Goal: Task Accomplishment & Management: Complete application form

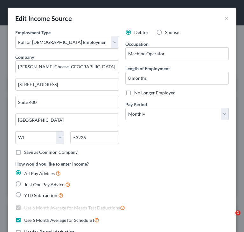
select select "0"
select select "52"
select select "0"
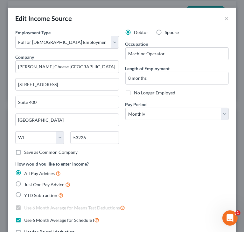
scroll to position [191, 0]
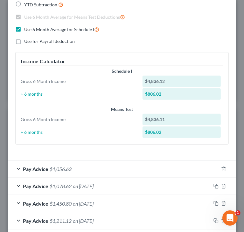
click at [189, 44] on div "How would you like to enter income? All Pay Advices Just One Pay Advice YTD Sub…" at bounding box center [122, 60] width 220 height 180
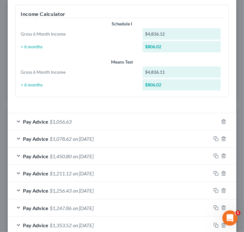
scroll to position [273, 0]
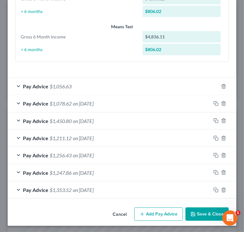
click at [197, 213] on button "Save & Close" at bounding box center [206, 214] width 43 height 13
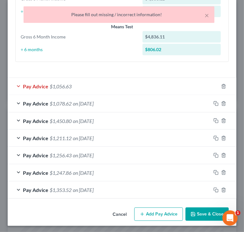
click at [52, 83] on span "$1,056.63" at bounding box center [61, 86] width 22 height 6
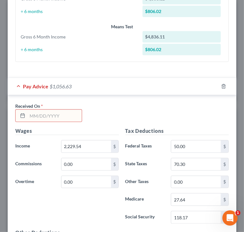
click at [61, 113] on input "text" at bounding box center [54, 116] width 54 height 12
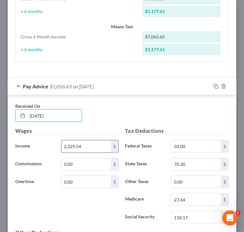
type input "08/22/2025"
click at [81, 144] on input "2,229.54" at bounding box center [86, 146] width 50 height 12
type input "433.76"
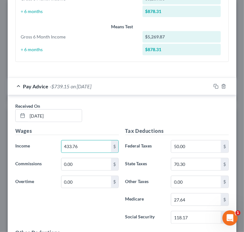
click at [194, 113] on div "Received On * 08/22/2025" at bounding box center [122, 115] width 220 height 24
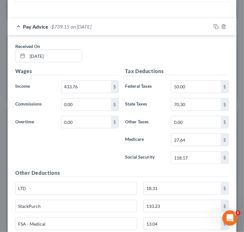
scroll to position [337, 0]
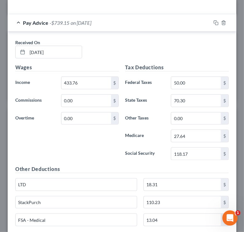
click at [194, 145] on div "Tax Deductions Federal Taxes 50.00 $ State Taxes 70.30 $ Other Taxes 0.00 $ Med…" at bounding box center [177, 115] width 110 height 102
click at [191, 155] on input "118.17" at bounding box center [196, 154] width 50 height 12
paste input "text"
type input "0"
type input "6.85"
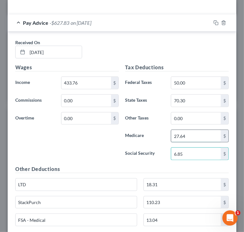
click at [201, 133] on input "27.64" at bounding box center [196, 136] width 50 height 12
type input "1.6"
click at [83, 140] on div "Wages Income * 433.76 $ Commissions 0.00 $ Overtime 0.00 $" at bounding box center [67, 115] width 110 height 102
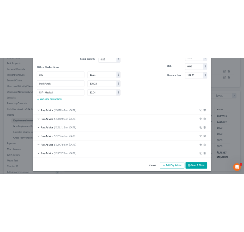
scroll to position [101, 216]
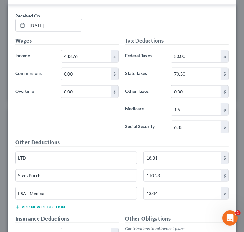
click at [89, 122] on div "Wages Income * 433.76 $ Commissions 0.00 $ Overtime 0.00 $" at bounding box center [67, 88] width 110 height 102
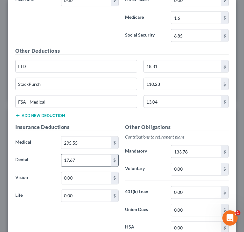
scroll to position [459, 0]
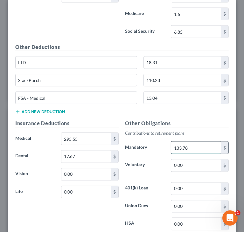
click at [205, 142] on input "133.78" at bounding box center [196, 148] width 50 height 12
type input "26.03"
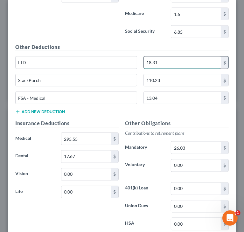
click at [175, 59] on input "18.31" at bounding box center [182, 63] width 77 height 12
type input "18.65"
click at [205, 79] on input "110.23" at bounding box center [182, 80] width 77 height 12
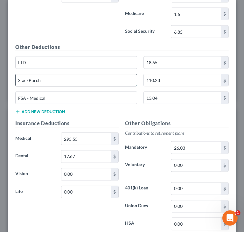
click at [23, 77] on input "StackPurch" at bounding box center [76, 80] width 121 height 12
type input "StockPurch"
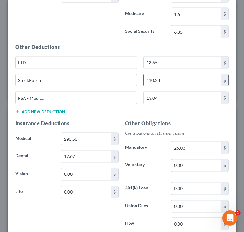
click at [177, 79] on input "110.23" at bounding box center [182, 80] width 77 height 12
type input "21.69"
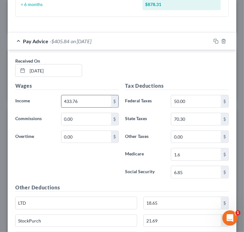
scroll to position [300, 0]
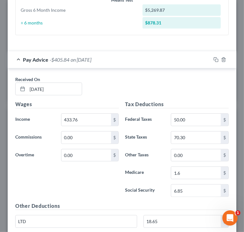
click at [146, 80] on div "Received On * 08/22/2025" at bounding box center [122, 88] width 220 height 24
click at [174, 92] on div "Received On * 08/22/2025" at bounding box center [122, 88] width 220 height 24
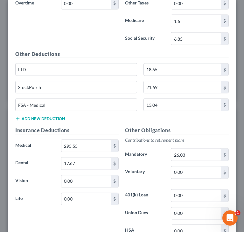
scroll to position [459, 0]
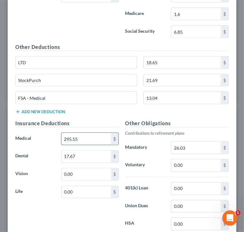
click at [105, 140] on input "295.55" at bounding box center [86, 139] width 50 height 12
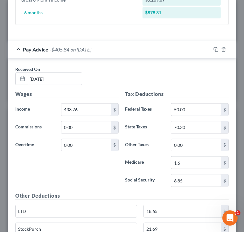
scroll to position [306, 0]
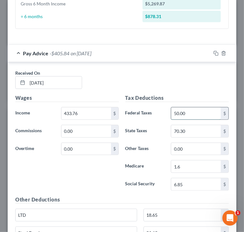
click at [199, 117] on input "50.00" at bounding box center [196, 113] width 50 height 12
click at [198, 128] on input "70.30" at bounding box center [196, 131] width 50 height 12
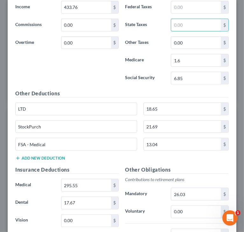
scroll to position [402, 0]
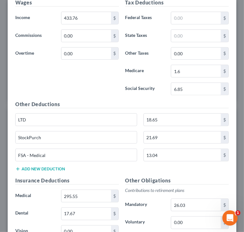
click at [148, 202] on label "Mandatory" at bounding box center [145, 205] width 46 height 13
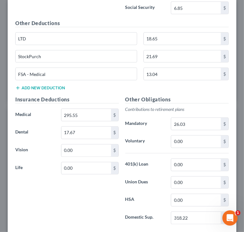
scroll to position [497, 0]
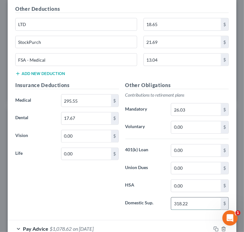
click at [196, 198] on input "318.22" at bounding box center [196, 204] width 50 height 12
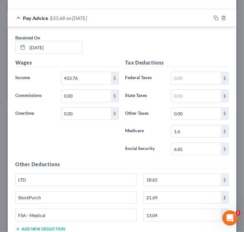
scroll to position [338, 0]
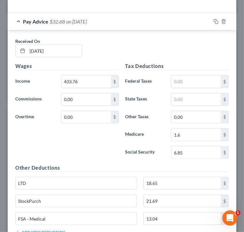
click at [17, 19] on div "Pay Advice $32.68 on 08/22/2025" at bounding box center [109, 21] width 203 height 17
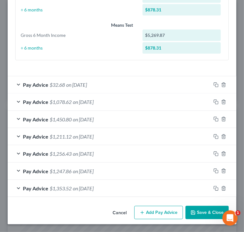
scroll to position [273, 0]
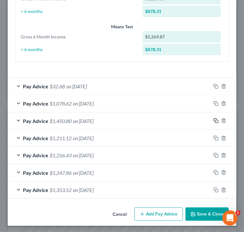
click at [215, 120] on rect "button" at bounding box center [216, 121] width 3 height 3
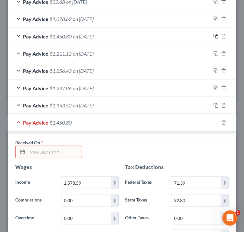
scroll to position [369, 0]
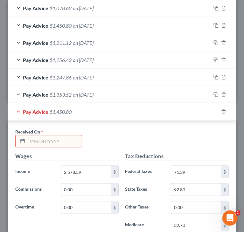
click at [68, 141] on input "text" at bounding box center [54, 141] width 54 height 12
click at [74, 140] on input "09/05" at bounding box center [54, 141] width 54 height 12
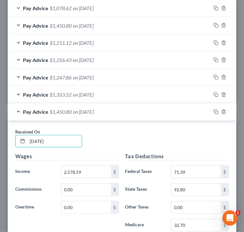
type input "09/05/2025"
click at [123, 130] on div "Received On * 09/05/2025" at bounding box center [122, 140] width 220 height 24
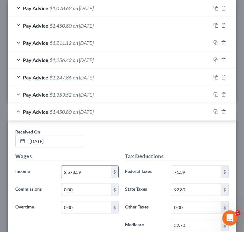
click at [100, 173] on input "2,578.59" at bounding box center [86, 172] width 50 height 12
paste input "2,420.4"
click at [96, 173] on input "2,420.4" at bounding box center [86, 172] width 50 height 12
type input "2,420.44"
click at [195, 153] on h5 "Tax Deductions" at bounding box center [177, 157] width 104 height 8
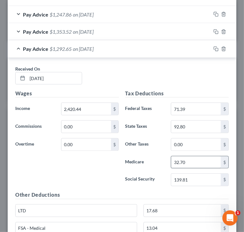
scroll to position [432, 0]
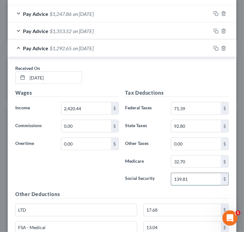
click at [197, 177] on input "139.81" at bounding box center [196, 179] width 50 height 12
paste input "8."
click at [199, 177] on input "138." at bounding box center [196, 179] width 50 height 12
type input "138.86"
click at [190, 160] on input "32.70" at bounding box center [196, 162] width 50 height 12
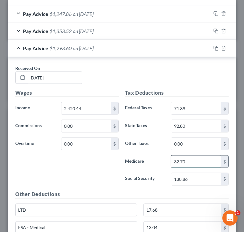
click at [190, 160] on input "32.70" at bounding box center [196, 162] width 50 height 12
drag, startPoint x: 190, startPoint y: 160, endPoint x: 155, endPoint y: 162, distance: 35.0
click at [155, 162] on div "Medicare 32.70 $" at bounding box center [177, 161] width 110 height 13
paste input "6"
type input "32.5"
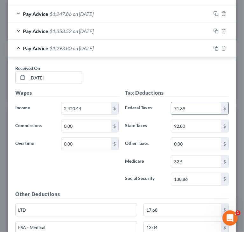
click at [191, 108] on input "71.39" at bounding box center [196, 108] width 50 height 12
paste input "67.70"
click at [190, 103] on input "67.70" at bounding box center [196, 108] width 50 height 12
type input "67.76"
click at [196, 124] on input "92.80" at bounding box center [196, 126] width 50 height 12
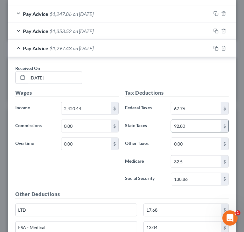
paste input "£0.67"
click at [171, 124] on input "0.67" at bounding box center [196, 126] width 50 height 12
click at [179, 124] on input "90.67" at bounding box center [196, 126] width 50 height 12
click at [177, 123] on input "90.67" at bounding box center [196, 126] width 50 height 12
click at [177, 124] on input "90.67" at bounding box center [196, 126] width 50 height 12
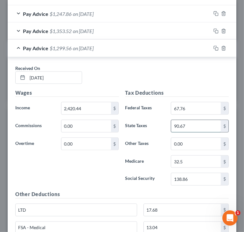
click at [178, 124] on input "90.67" at bounding box center [196, 126] width 50 height 12
type input "90.87"
click at [192, 80] on div "Received On * 09/05/2025" at bounding box center [122, 77] width 220 height 24
click at [100, 161] on div "Wages Income * 2,420.44 $ Commissions 0.00 $ Overtime 0.00 $" at bounding box center [67, 140] width 110 height 102
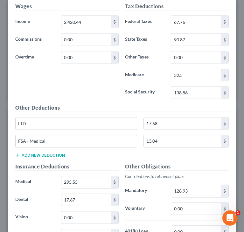
scroll to position [528, 0]
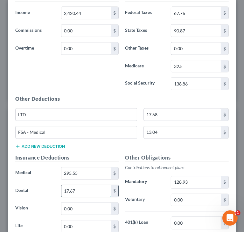
click at [67, 186] on input "17.67" at bounding box center [86, 191] width 50 height 12
type input "10.1"
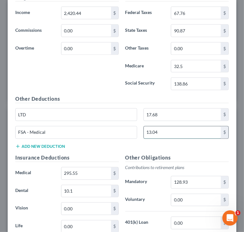
click at [165, 127] on input "13.04" at bounding box center [182, 133] width 77 height 12
type input "8.09"
click at [207, 176] on input "128.93" at bounding box center [196, 182] width 50 height 12
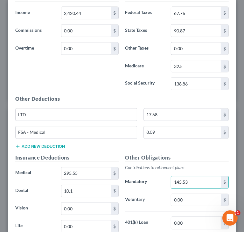
type input "145.53"
click at [95, 143] on div "Other Deductions LTD 17.68 $ FSA - Medical 8.09 $ Add new deduction" at bounding box center [122, 124] width 220 height 59
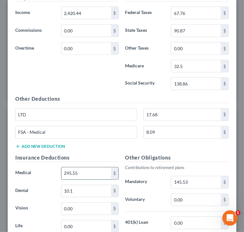
click at [91, 169] on input "295.55" at bounding box center [86, 174] width 50 height 12
click at [81, 170] on input "169" at bounding box center [86, 174] width 50 height 12
click at [67, 171] on input "16.88" at bounding box center [86, 174] width 50 height 12
type input "168.88"
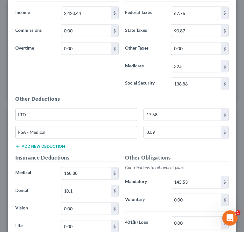
click at [198, 149] on div "Other Deductions LTD 17.68 $ FSA - Medical 8.09 $ Add new deduction" at bounding box center [122, 124] width 220 height 59
click at [74, 86] on div "Wages Income * 2,420.44 $ Commissions 0.00 $ Overtime 0.00 $" at bounding box center [67, 45] width 110 height 102
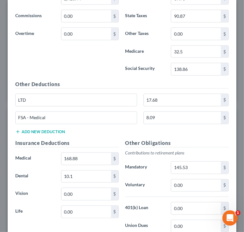
scroll to position [524, 0]
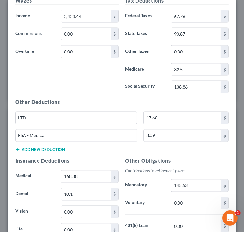
click at [40, 147] on button "Add new deduction" at bounding box center [40, 149] width 50 height 5
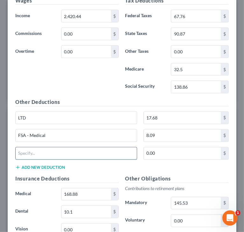
click at [42, 149] on input "text" at bounding box center [76, 153] width 121 height 12
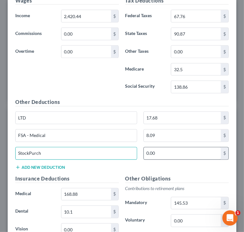
type input "StockPurch"
click at [168, 147] on input "0.00" at bounding box center [182, 153] width 77 height 12
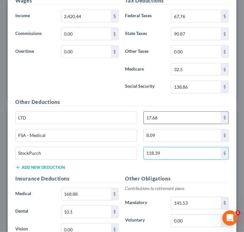
type input "118.39"
click at [173, 116] on input "17.68" at bounding box center [182, 118] width 77 height 12
type input "10.65"
click at [98, 168] on div "Other Deductions LTD 10.65 $ FSA - Medical 8.09 $ StockPurch 118.39 $ Add new d…" at bounding box center [122, 137] width 220 height 76
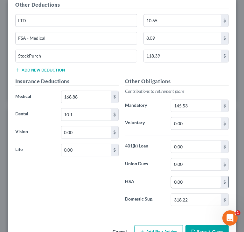
scroll to position [638, 0]
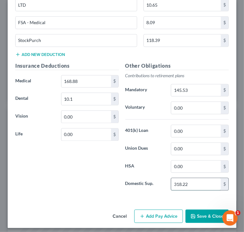
click at [187, 185] on input "318.22" at bounding box center [196, 184] width 50 height 12
type input "154.84"
click at [64, 170] on div "Insurance Deductions Medical 168.88 $ Dental 10.1 $ Vision 0.00 $ Life 0.00 $" at bounding box center [67, 129] width 110 height 134
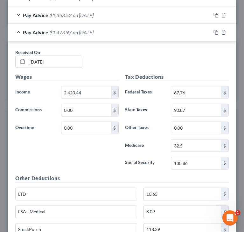
scroll to position [447, 0]
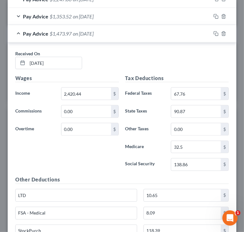
click at [196, 60] on div "Received On * 09/05/2025" at bounding box center [122, 62] width 220 height 24
click at [72, 92] on input "2,420.44" at bounding box center [86, 94] width 50 height 12
click at [76, 91] on input "24,250.44" at bounding box center [86, 94] width 50 height 12
type input "2,425.44"
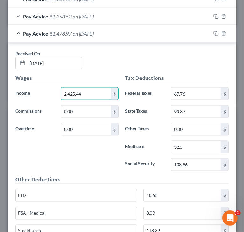
click at [118, 70] on div "Received On * 09/05/2025" at bounding box center [122, 62] width 220 height 24
click at [178, 109] on input "90.87" at bounding box center [196, 112] width 50 height 12
click at [178, 110] on input "90.67" at bounding box center [196, 112] width 50 height 12
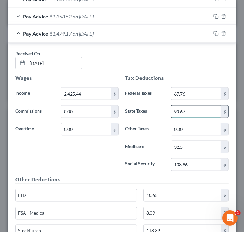
click at [178, 110] on input "90.67" at bounding box center [196, 112] width 50 height 12
type input "90.86"
click at [197, 164] on input "138.86" at bounding box center [196, 165] width 50 height 12
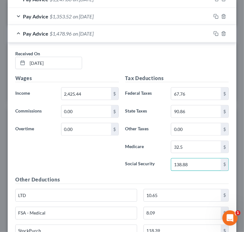
type input "138.88"
click at [129, 164] on label "Social Security" at bounding box center [145, 164] width 46 height 13
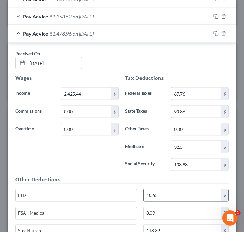
scroll to position [479, 0]
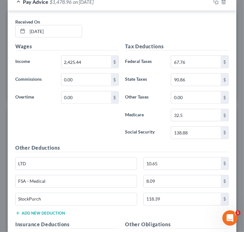
click at [112, 126] on div "Wages Income * 2,425.44 $ Commissions 0.00 $ Overtime 0.00 $" at bounding box center [67, 94] width 110 height 102
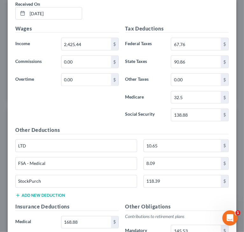
scroll to position [510, 0]
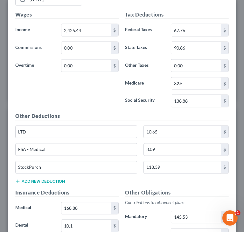
click at [74, 95] on div "Wages Income * 2,425.44 $ Commissions 0.00 $ Overtime 0.00 $" at bounding box center [67, 62] width 110 height 102
click at [177, 184] on div "Other Deductions LTD 10.65 $ FSA - Medical 8.09 $ StockPurch 118.39 $ Add new d…" at bounding box center [122, 151] width 220 height 76
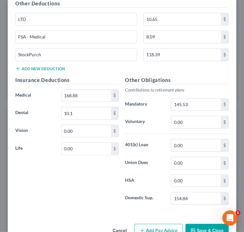
scroll to position [638, 0]
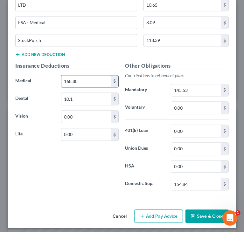
click at [91, 79] on input "168.88" at bounding box center [86, 81] width 50 height 12
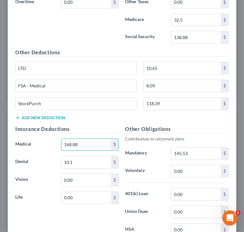
scroll to position [606, 0]
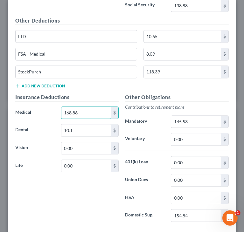
type input "168.86"
click at [118, 94] on div "Insurance Deductions Medical 168.86 $ Dental 10.1 $ Vision 0.00 $ Life 0.00 $" at bounding box center [67, 161] width 110 height 134
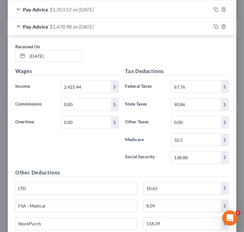
scroll to position [447, 0]
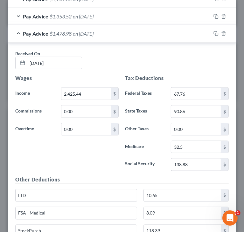
click at [217, 72] on div "Received On * 09/05/2025" at bounding box center [122, 62] width 220 height 24
click at [189, 109] on input "90.86" at bounding box center [196, 112] width 50 height 12
type input "90.87"
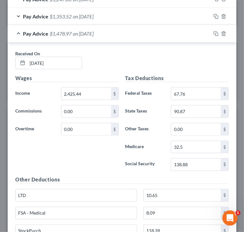
click at [114, 171] on div "Wages Income * 2,425.44 $ Commissions 0.00 $ Overtime 0.00 $" at bounding box center [67, 125] width 110 height 102
click at [181, 144] on input "32.5" at bounding box center [196, 147] width 50 height 12
click at [177, 145] on input "32.5" at bounding box center [196, 147] width 50 height 12
drag, startPoint x: 177, startPoint y: 145, endPoint x: 188, endPoint y: 144, distance: 10.5
click at [188, 144] on input "32.5" at bounding box center [196, 147] width 50 height 12
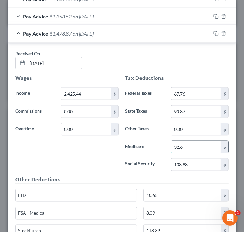
type input "32.6"
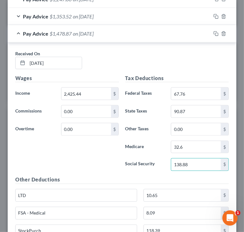
click at [186, 84] on div "Tax Deductions Federal Taxes 67.76 $ State Taxes 90.87 $ Other Taxes 0.00 $ Med…" at bounding box center [177, 125] width 110 height 102
click at [29, 32] on span "Pay Advice" at bounding box center [35, 34] width 25 height 6
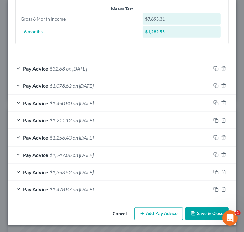
scroll to position [291, 0]
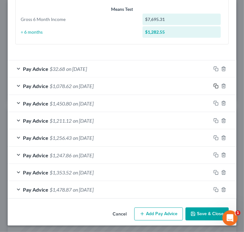
click at [215, 86] on rect "button" at bounding box center [216, 87] width 3 height 3
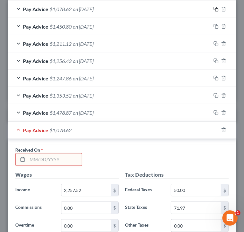
scroll to position [386, 0]
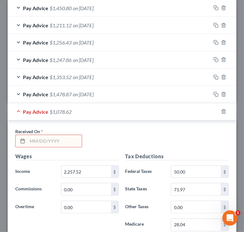
click at [72, 141] on input "text" at bounding box center [54, 141] width 54 height 12
click at [63, 140] on input "text" at bounding box center [54, 141] width 54 height 12
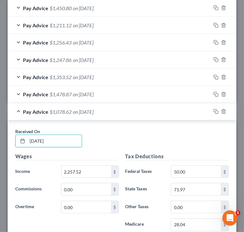
type input "08/22/2025"
click at [168, 135] on div "Received On * 08/22/2025" at bounding box center [122, 140] width 220 height 24
click at [86, 168] on input "2,257.52" at bounding box center [86, 172] width 50 height 12
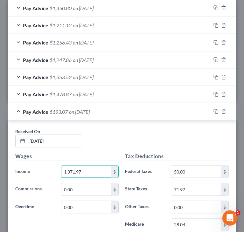
type input "1,371.97"
click at [192, 139] on div "Received On * 08/22/2025" at bounding box center [122, 140] width 220 height 24
click at [207, 139] on div "Received On * 08/22/2025" at bounding box center [122, 140] width 220 height 24
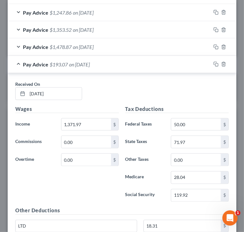
scroll to position [450, 0]
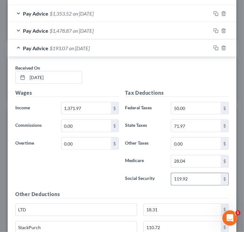
click at [200, 182] on input "119.92" at bounding box center [196, 179] width 50 height 12
paste input "83.05"
type input "83.05"
click at [192, 161] on input "28.04" at bounding box center [196, 161] width 50 height 12
paste input "19.8"
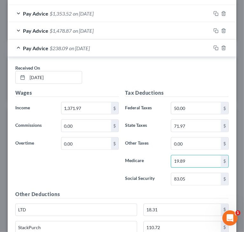
type input "19.89"
click at [203, 108] on input "50.00" at bounding box center [196, 108] width 50 height 12
paste input "08.8"
drag, startPoint x: 201, startPoint y: 107, endPoint x: 150, endPoint y: 109, distance: 51.5
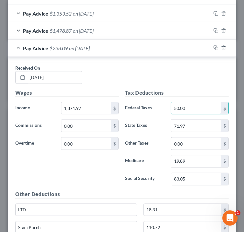
click at [150, 109] on div "Federal Taxes 50.00 $" at bounding box center [177, 108] width 110 height 13
paste input "08.8"
click at [173, 108] on input "08.8" at bounding box center [196, 108] width 50 height 12
click at [174, 107] on input "08.8" at bounding box center [196, 108] width 50 height 12
drag, startPoint x: 174, startPoint y: 107, endPoint x: 165, endPoint y: 110, distance: 10.0
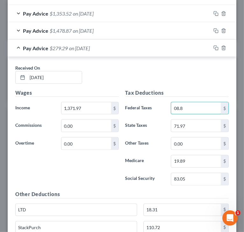
click at [168, 110] on div "08.8 $" at bounding box center [200, 108] width 64 height 13
click at [197, 109] on input "96.8" at bounding box center [196, 108] width 50 height 12
type input "96.80"
click at [195, 123] on input "71.97" at bounding box center [196, 126] width 50 height 12
type input "39.68"
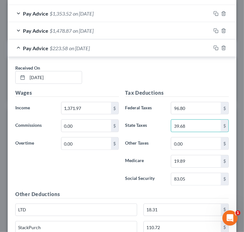
click at [182, 77] on div "Received On * 08/22/2025" at bounding box center [122, 77] width 220 height 24
click at [122, 191] on h5 "Other Deductions" at bounding box center [121, 195] width 213 height 8
click at [130, 191] on h5 "Other Deductions" at bounding box center [121, 195] width 213 height 8
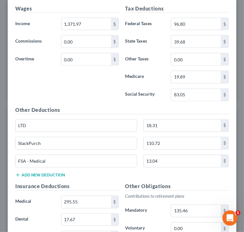
scroll to position [545, 0]
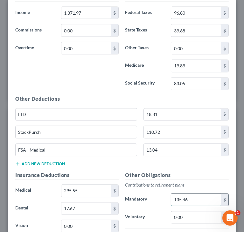
click at [199, 195] on input "135.46" at bounding box center [196, 200] width 50 height 12
type input "82.32"
click at [88, 188] on input "295.55" at bounding box center [86, 191] width 50 height 12
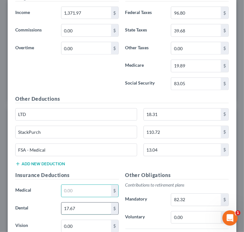
click at [95, 209] on input "17.67" at bounding box center [86, 209] width 50 height 12
click at [38, 202] on label "Dental" at bounding box center [35, 208] width 46 height 13
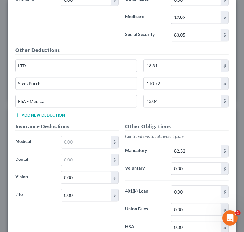
scroll to position [609, 0]
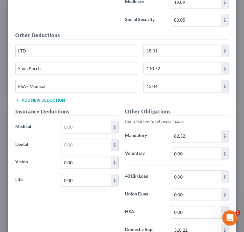
click at [147, 177] on label "401(k) Loan" at bounding box center [145, 177] width 46 height 13
click at [171, 52] on input "18.31" at bounding box center [182, 51] width 77 height 12
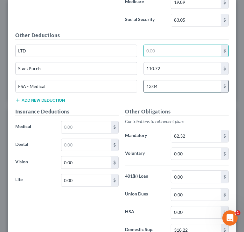
click at [177, 83] on input "13.04" at bounding box center [182, 86] width 77 height 12
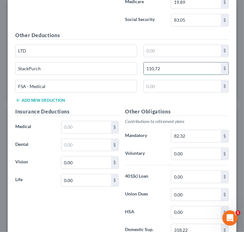
click at [178, 70] on input "110.72" at bounding box center [182, 69] width 77 height 12
type input "45.2"
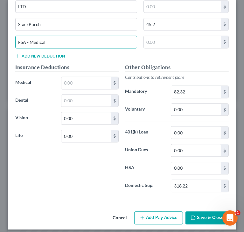
scroll to position [655, 0]
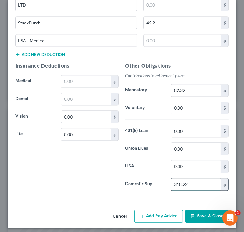
click at [194, 181] on input "318.22" at bounding box center [196, 184] width 50 height 12
type input "154.94"
click at [89, 184] on div "Insurance Deductions Medical $ Dental $ Vision 0.00 $ Life 0.00 $" at bounding box center [67, 129] width 110 height 134
click at [68, 172] on div "Insurance Deductions Medical $ Dental $ Vision 0.00 $ Life 0.00 $" at bounding box center [67, 129] width 110 height 134
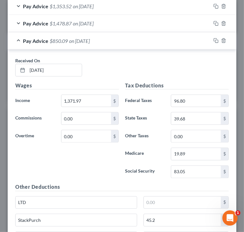
scroll to position [432, 0]
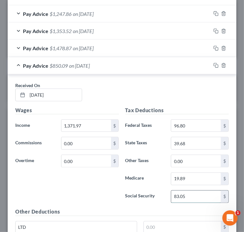
click at [174, 195] on input "83.05" at bounding box center [196, 197] width 50 height 12
click at [188, 195] on input "85.05" at bounding box center [196, 197] width 50 height 12
type input "85.06"
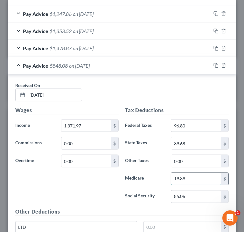
click at [177, 176] on input "19.89" at bounding box center [196, 179] width 50 height 12
click at [179, 176] on input "19.89" at bounding box center [196, 179] width 50 height 12
type input "19.69"
click at [81, 183] on div "Wages Income * 1,371.97 $ Commissions 0.00 $ Overtime 0.00 $" at bounding box center [67, 157] width 110 height 102
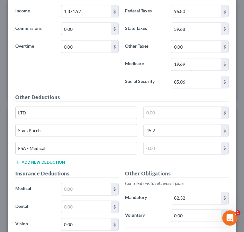
scroll to position [591, 0]
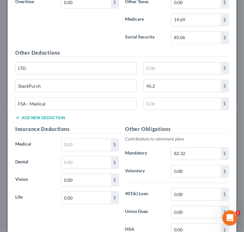
click at [205, 122] on div "Other Deductions LTD $ StackPurch 45.2 $ FSA - Medical $ Add new deduction" at bounding box center [122, 87] width 220 height 76
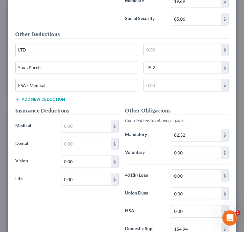
scroll to position [655, 0]
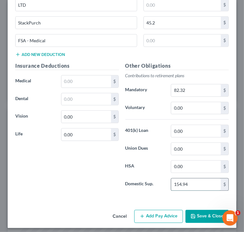
click at [181, 180] on input "154.94" at bounding box center [196, 184] width 50 height 12
type input "154.94"
click at [95, 178] on div "Insurance Deductions Medical $ Dental $ Vision 0.00 $ Life 0.00 $" at bounding box center [67, 129] width 110 height 134
click at [83, 184] on div "Insurance Deductions Medical $ Dental $ Vision 0.00 $ Life 0.00 $" at bounding box center [67, 129] width 110 height 134
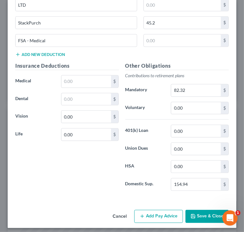
click at [191, 72] on p "Contributions to retirement plans" at bounding box center [177, 75] width 104 height 6
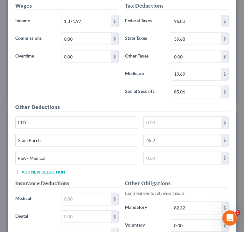
scroll to position [496, 0]
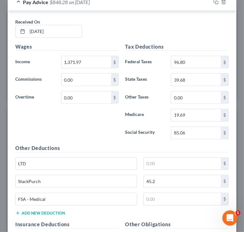
click at [102, 127] on div "Wages Income * 1,371.97 $ Commissions 0.00 $ Overtime 0.00 $" at bounding box center [67, 94] width 110 height 102
click at [103, 117] on div "Wages Income * 1,371.97 $ Commissions 0.00 $ Overtime 0.00 $" at bounding box center [67, 94] width 110 height 102
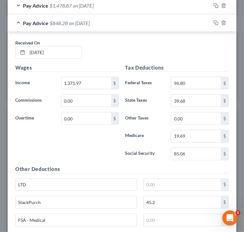
scroll to position [464, 0]
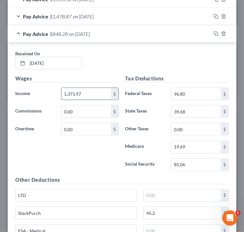
click at [77, 92] on input "1,371.97" at bounding box center [86, 94] width 50 height 12
type input "1,371.87"
click at [20, 31] on div "Pay Advice $848.18 on 08/22/2025" at bounding box center [109, 33] width 203 height 17
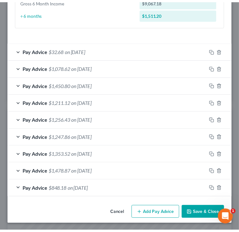
scroll to position [308, 0]
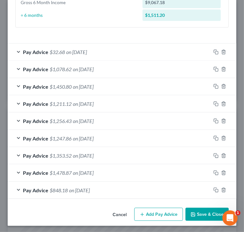
click at [196, 215] on button "Save & Close" at bounding box center [206, 214] width 43 height 13
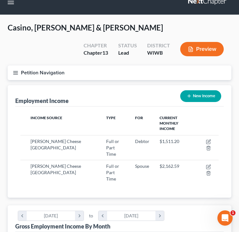
scroll to position [0, 0]
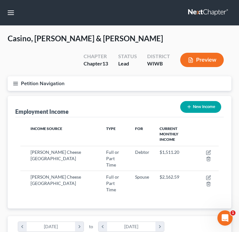
click at [14, 83] on icon "button" at bounding box center [16, 84] width 6 height 6
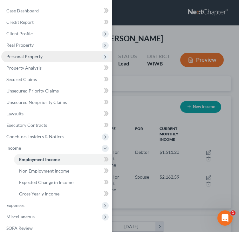
click at [29, 55] on span "Personal Property" at bounding box center [24, 56] width 36 height 5
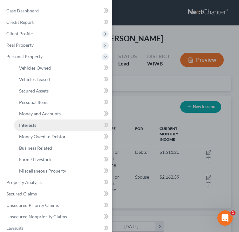
click at [33, 130] on link "Interests" at bounding box center [63, 125] width 98 height 11
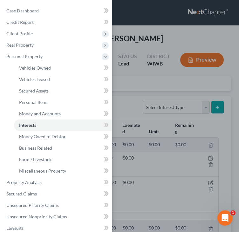
click at [150, 33] on div "Case Dashboard Payments Invoices Payments Payments Credit Report Client Profile" at bounding box center [119, 116] width 239 height 232
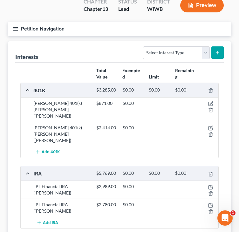
scroll to position [64, 0]
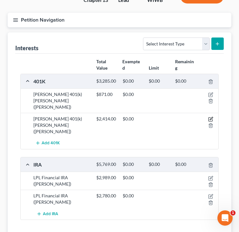
click at [210, 117] on icon "button" at bounding box center [211, 118] width 3 height 3
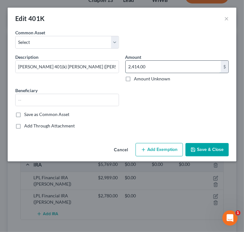
click at [168, 63] on input "2,414.00" at bounding box center [173, 67] width 95 height 12
paste input "$8,260.24"
click at [133, 66] on input "8,260." at bounding box center [173, 67] width 95 height 12
click at [129, 66] on input "260.6" at bounding box center [173, 67] width 95 height 12
click at [148, 65] on input "6,260.6" at bounding box center [173, 67] width 95 height 12
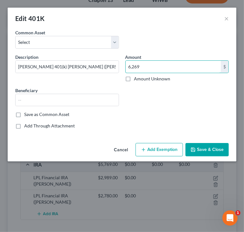
type input "6,269"
click at [207, 148] on button "Save & Close" at bounding box center [206, 149] width 43 height 13
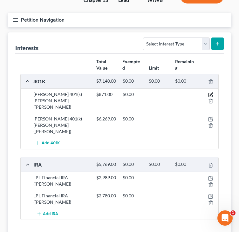
click at [211, 96] on icon "button" at bounding box center [211, 94] width 3 height 3
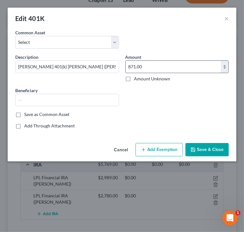
click at [155, 62] on input "871.00" at bounding box center [173, 67] width 95 height 12
paste input "4,802"
click at [133, 66] on input "4,802" at bounding box center [173, 67] width 95 height 12
type input "4,602"
click at [206, 150] on button "Save & Close" at bounding box center [206, 149] width 43 height 13
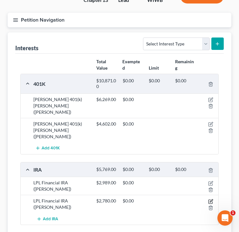
click at [210, 199] on icon "button" at bounding box center [211, 200] width 3 height 3
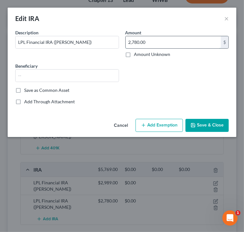
click at [168, 40] on input "2,780.00" at bounding box center [173, 42] width 95 height 12
type input "3,200"
click at [210, 129] on button "Save & Close" at bounding box center [206, 125] width 43 height 13
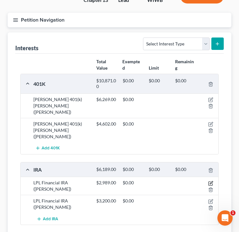
click at [211, 181] on icon "button" at bounding box center [211, 182] width 3 height 3
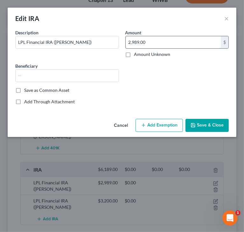
click at [159, 41] on input "2,989.00" at bounding box center [173, 42] width 95 height 12
type input "3,494"
click at [211, 125] on button "Save & Close" at bounding box center [206, 125] width 43 height 13
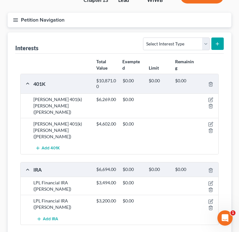
click at [155, 213] on div "Add IRA" at bounding box center [124, 219] width 189 height 12
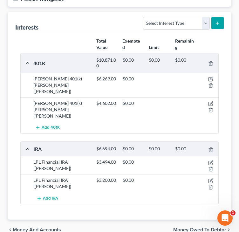
scroll to position [108, 0]
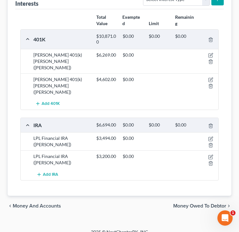
click at [199, 203] on span "Money Owed to Debtor" at bounding box center [199, 205] width 53 height 5
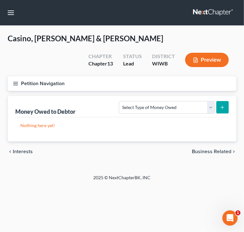
click at [210, 152] on span "Business Related" at bounding box center [211, 151] width 39 height 5
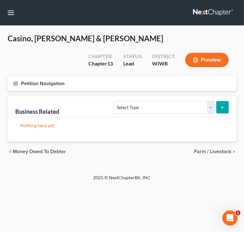
click at [210, 152] on span "Farm / Livestock" at bounding box center [212, 151] width 37 height 5
click at [14, 83] on icon "button" at bounding box center [16, 84] width 6 height 6
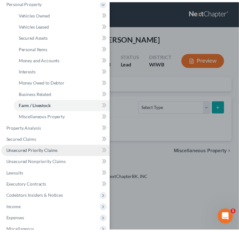
scroll to position [64, 0]
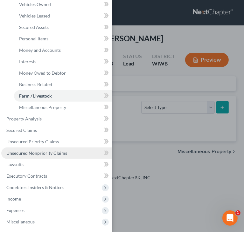
click at [46, 154] on span "Unsecured Nonpriority Claims" at bounding box center [36, 152] width 61 height 5
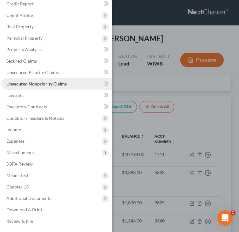
scroll to position [18, 0]
click at [210, 107] on div "Case Dashboard Payments Invoices Payments Payments Credit Report Client Profile" at bounding box center [119, 116] width 239 height 232
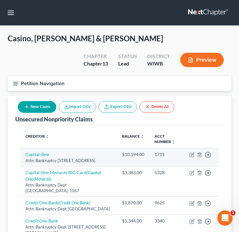
scroll to position [0, 0]
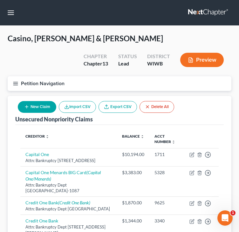
click at [14, 82] on line "button" at bounding box center [15, 82] width 4 height 0
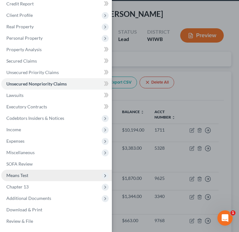
scroll to position [64, 0]
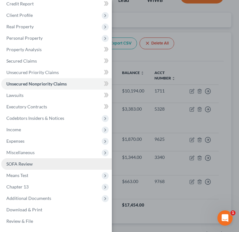
click at [26, 164] on span "SOFA Review" at bounding box center [19, 163] width 26 height 5
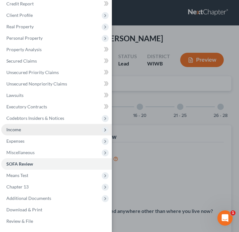
click at [29, 125] on span "Income" at bounding box center [56, 129] width 111 height 11
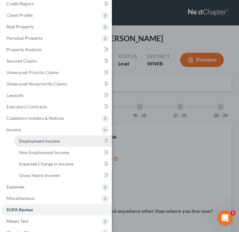
click at [34, 143] on span "Employment Income" at bounding box center [39, 140] width 41 height 5
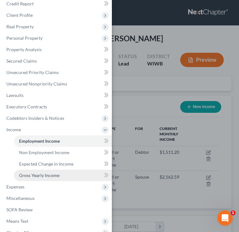
scroll to position [99, 211]
click at [29, 174] on span "Gross Yearly Income" at bounding box center [39, 175] width 40 height 5
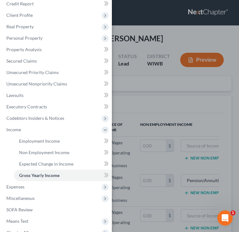
click at [159, 104] on div "Case Dashboard Payments Invoices Payments Payments Credit Report Client Profile" at bounding box center [119, 116] width 239 height 232
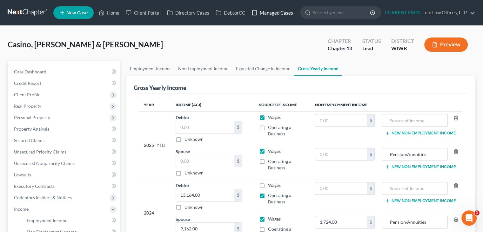
click at [243, 17] on link "Managed Cases" at bounding box center [273, 12] width 48 height 11
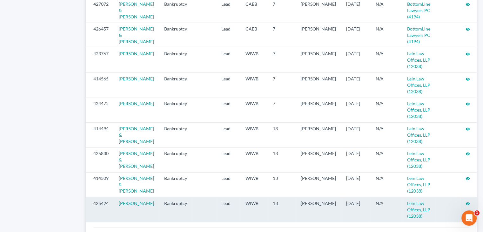
scroll to position [701, 0]
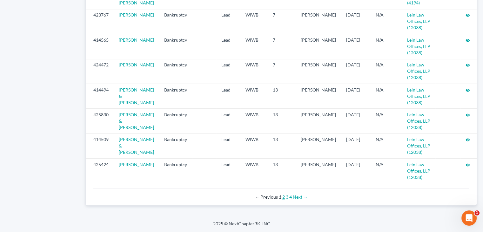
click at [284, 198] on link "2" at bounding box center [284, 196] width 3 height 5
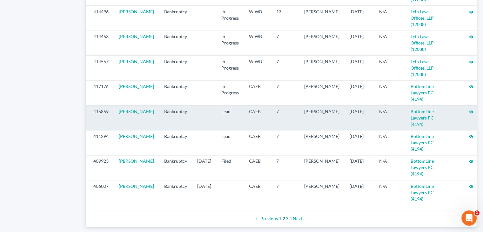
scroll to position [694, 0]
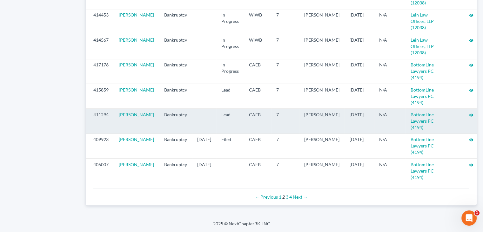
click at [469, 117] on icon "visibility" at bounding box center [471, 115] width 4 height 4
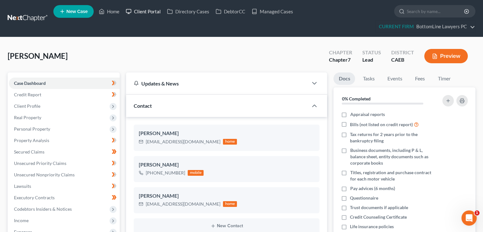
click at [147, 13] on link "Client Portal" at bounding box center [143, 11] width 41 height 11
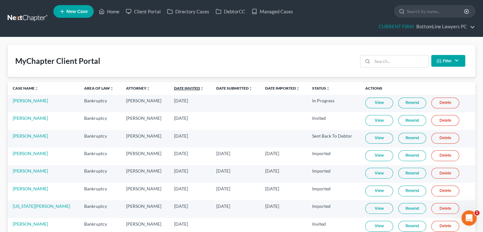
click at [174, 86] on link "Date Invited unfold_more expand_more expand_less" at bounding box center [189, 88] width 30 height 5
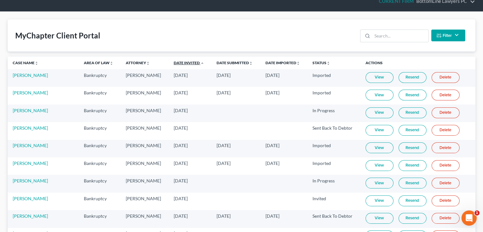
scroll to position [64, 0]
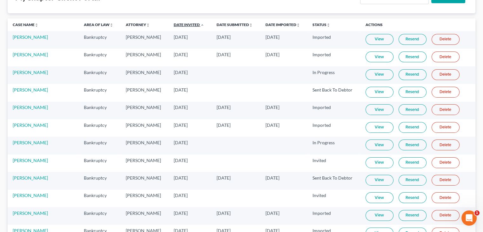
click at [174, 23] on link "Date Invited unfold_more expand_more expand_less" at bounding box center [189, 24] width 31 height 5
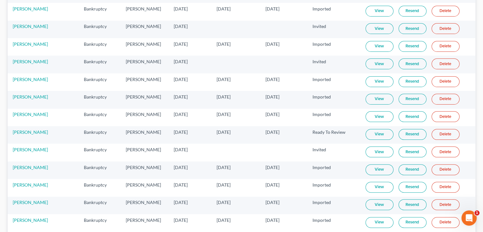
scroll to position [159, 0]
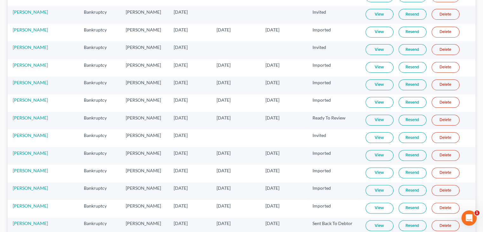
click at [366, 153] on link "View" at bounding box center [380, 155] width 28 height 11
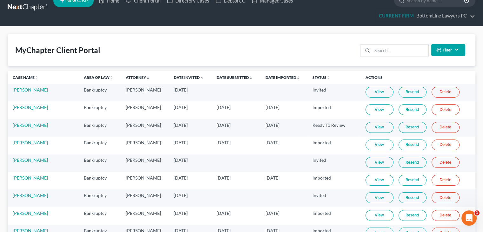
scroll to position [0, 0]
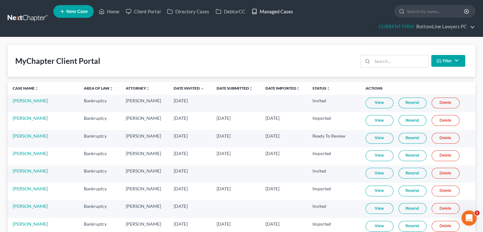
click at [281, 10] on link "Managed Cases" at bounding box center [273, 11] width 48 height 11
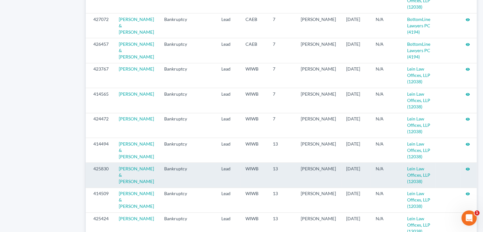
scroll to position [701, 0]
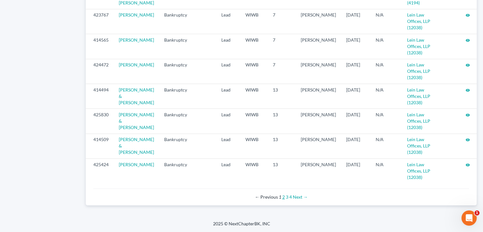
click at [283, 196] on link "2" at bounding box center [284, 196] width 3 height 5
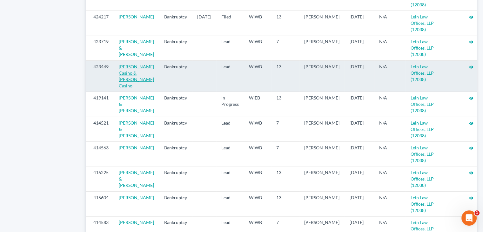
scroll to position [413, 0]
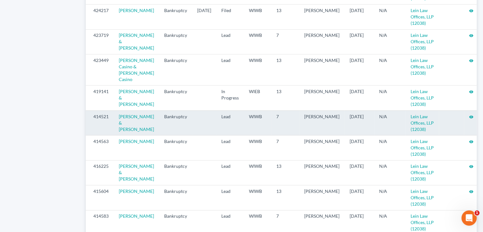
click at [469, 116] on icon "visibility" at bounding box center [471, 117] width 4 height 4
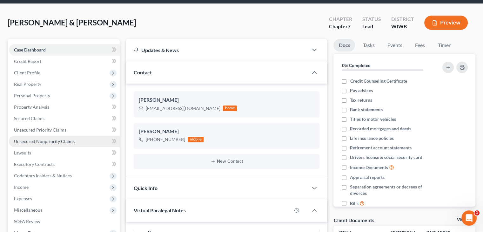
scroll to position [64, 0]
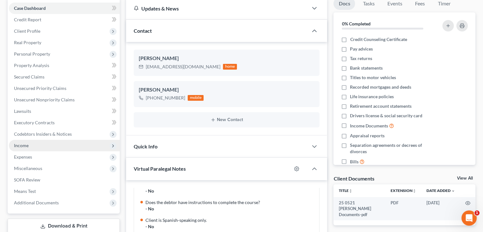
click at [33, 147] on span "Income" at bounding box center [64, 145] width 111 height 11
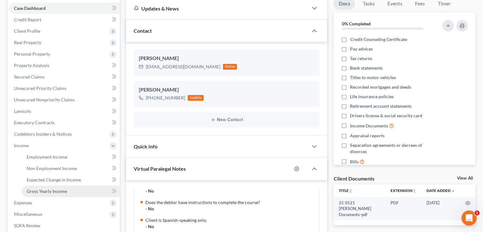
click at [39, 194] on span "Gross Yearly Income" at bounding box center [47, 190] width 40 height 5
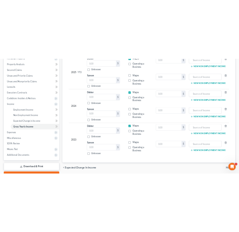
scroll to position [151, 0]
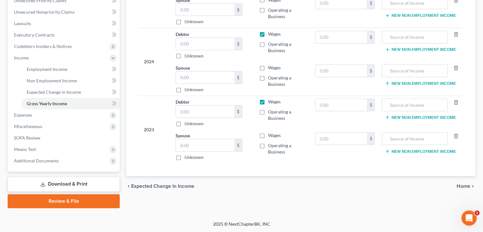
click at [23, 218] on div "[PERSON_NAME] & [PERSON_NAME] Upgraded Chapter Chapter 7 Status Lead District […" at bounding box center [241, 47] width 483 height 346
click at [268, 144] on label "Operating a Business" at bounding box center [286, 148] width 37 height 13
click at [271, 144] on input "Operating a Business" at bounding box center [273, 144] width 4 height 4
checkbox input "true"
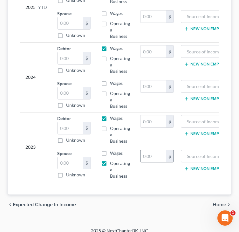
scroll to position [175, 0]
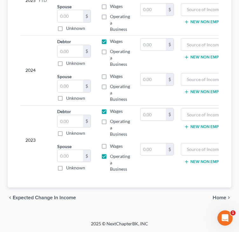
drag, startPoint x: 104, startPoint y: 141, endPoint x: 101, endPoint y: 147, distance: 6.3
click at [110, 143] on label "Wages" at bounding box center [116, 146] width 13 height 6
click at [113, 143] on input "Wages" at bounding box center [115, 145] width 4 height 4
checkbox input "true"
click at [164, 201] on div "chevron_left Expected Change in Income Home chevron_right" at bounding box center [120, 198] width 224 height 20
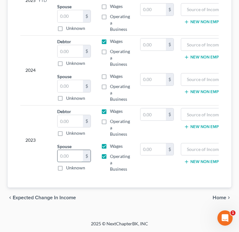
click at [60, 150] on input "text" at bounding box center [70, 156] width 25 height 12
paste input "58,234"
type input "58,234"
click at [23, 116] on td "2023" at bounding box center [36, 140] width 32 height 70
click at [82, 116] on input "text" at bounding box center [70, 121] width 25 height 12
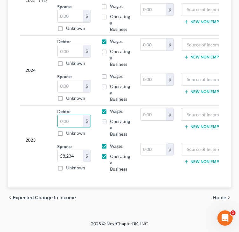
paste input "41431"
click at [72, 117] on input "41,431" at bounding box center [70, 121] width 25 height 12
type input "41,432"
drag, startPoint x: 81, startPoint y: 116, endPoint x: 50, endPoint y: 117, distance: 31.2
click at [50, 117] on tr "2023 Debtor 41,432.00 $ Unknown Balance Undetermined 41,432 $ Unknown Wages Ope…" at bounding box center [140, 122] width 240 height 35
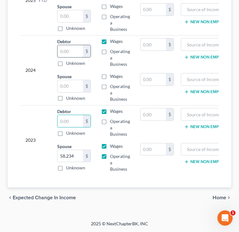
click at [69, 46] on input "text" at bounding box center [70, 51] width 25 height 12
paste input "41,432"
type input "41,432"
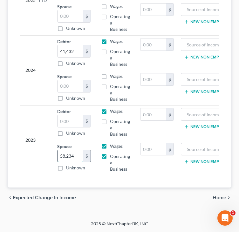
click at [76, 150] on input "58,234" at bounding box center [70, 156] width 25 height 12
click at [67, 115] on input "text" at bounding box center [70, 121] width 25 height 12
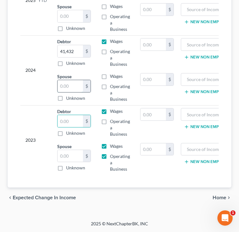
click at [76, 80] on input "text" at bounding box center [70, 86] width 25 height 12
paste input "58,234"
type input "58,234"
click at [110, 83] on label "Operating a Business" at bounding box center [120, 92] width 20 height 19
click at [113, 83] on input "Operating a Business" at bounding box center [115, 85] width 4 height 4
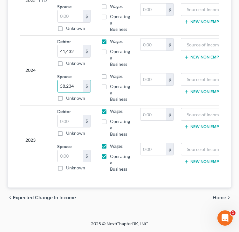
checkbox input "true"
click at [110, 73] on label "Wages" at bounding box center [116, 76] width 13 height 6
click at [113, 73] on input "Wages" at bounding box center [115, 75] width 4 height 4
checkbox input "true"
click at [32, 91] on div "2024" at bounding box center [36, 70] width 22 height 64
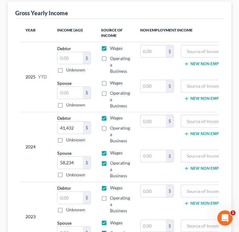
scroll to position [80, 0]
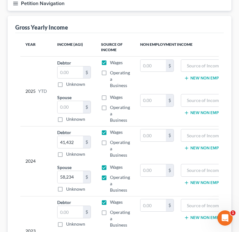
click at [28, 143] on div "2024" at bounding box center [36, 161] width 22 height 64
click at [110, 74] on label "Operating a Business" at bounding box center [120, 79] width 20 height 19
click at [113, 74] on input "Operating a Business" at bounding box center [115, 72] width 4 height 4
checkbox input "true"
click at [110, 106] on label "Operating a Business" at bounding box center [120, 113] width 20 height 19
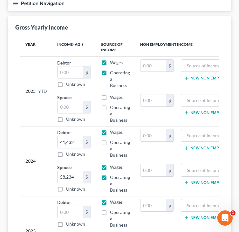
click at [113, 106] on input "Operating a Business" at bounding box center [115, 106] width 4 height 4
checkbox input "true"
click at [110, 97] on label "Wages" at bounding box center [116, 97] width 13 height 6
click at [113, 97] on input "Wages" at bounding box center [115, 96] width 4 height 4
checkbox input "true"
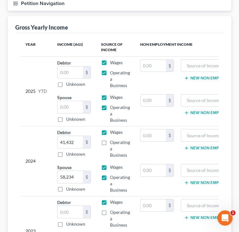
click at [110, 61] on label "Wages" at bounding box center [116, 62] width 13 height 6
click at [113, 61] on input "Wages" at bounding box center [115, 61] width 4 height 4
click at [110, 63] on label "Wages" at bounding box center [116, 62] width 13 height 6
click at [113, 63] on input "Wages" at bounding box center [115, 61] width 4 height 4
checkbox input "true"
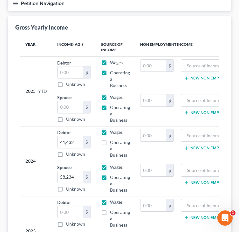
click at [110, 70] on label "Operating a Business" at bounding box center [120, 79] width 20 height 19
click at [113, 70] on input "Operating a Business" at bounding box center [115, 72] width 4 height 4
checkbox input "false"
click at [110, 107] on label "Operating a Business" at bounding box center [120, 113] width 20 height 19
click at [113, 107] on input "Operating a Business" at bounding box center [115, 106] width 4 height 4
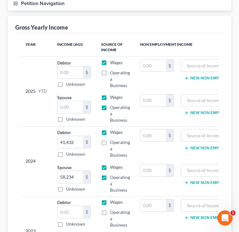
checkbox input "false"
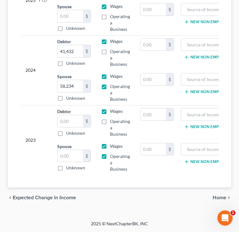
scroll to position [175, 0]
click at [110, 118] on label "Operating a Business" at bounding box center [120, 127] width 20 height 19
click at [113, 118] on input "Operating a Business" at bounding box center [115, 120] width 4 height 4
checkbox input "true"
click at [110, 109] on label "Wages" at bounding box center [116, 111] width 13 height 6
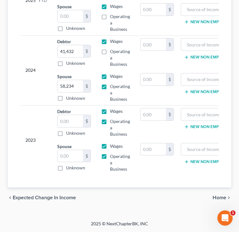
click at [113, 109] on input "Wages" at bounding box center [115, 110] width 4 height 4
checkbox input "false"
click at [110, 143] on label "Wages" at bounding box center [116, 146] width 13 height 6
click at [113, 143] on input "Wages" at bounding box center [115, 145] width 4 height 4
checkbox input "false"
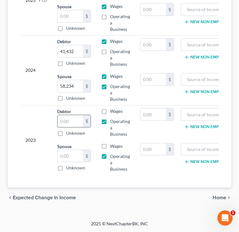
click at [73, 115] on input "text" at bounding box center [70, 121] width 25 height 12
type input "13,963"
click at [150, 184] on div "Year Income (AGI) Source of Income Non Employment Income 2025 YTD Debtor $ Unkn…" at bounding box center [119, 65] width 209 height 246
click at [222, 196] on span "Home" at bounding box center [220, 197] width 14 height 5
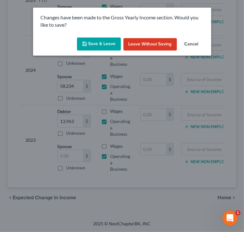
click at [111, 39] on button "Save & Leave" at bounding box center [99, 44] width 44 height 13
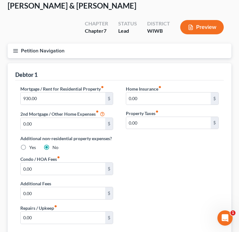
scroll to position [118, 0]
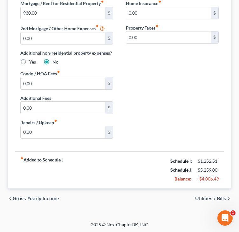
click at [147, 104] on div "Mortgage / Rent for Residential Property fiber_manual_record 930.00 $ 2nd Mortg…" at bounding box center [119, 72] width 211 height 144
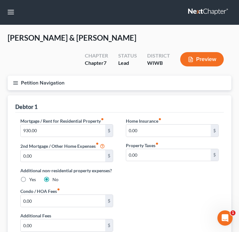
scroll to position [0, 0]
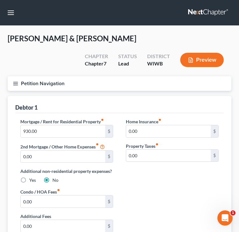
click at [14, 82] on line "button" at bounding box center [15, 82] width 4 height 0
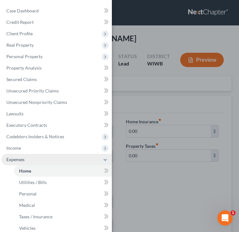
click at [103, 159] on icon at bounding box center [105, 159] width 5 height 5
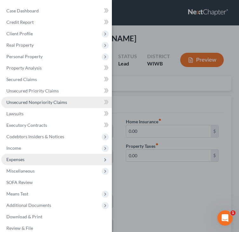
click at [31, 101] on span "Unsecured Nonpriority Claims" at bounding box center [36, 101] width 61 height 5
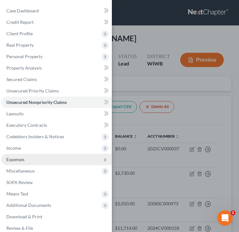
click at [159, 40] on div "Case Dashboard Payments Invoices Payments Payments Credit Report Client Profile" at bounding box center [119, 116] width 239 height 232
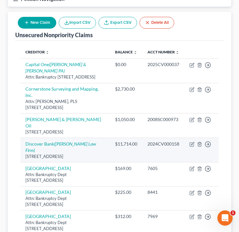
scroll to position [95, 0]
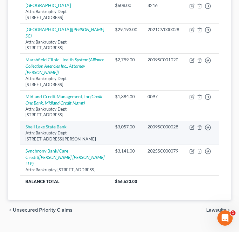
scroll to position [394, 0]
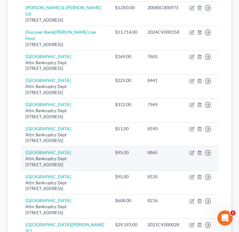
scroll to position [108, 0]
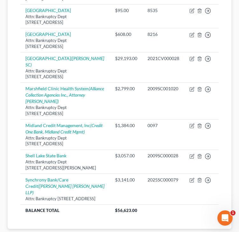
scroll to position [394, 0]
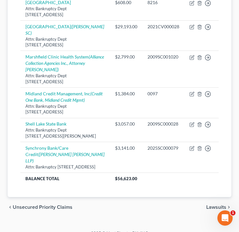
click at [136, 197] on div "chevron_left Unsecured Priority Claims Lawsuits chevron_right" at bounding box center [120, 207] width 224 height 20
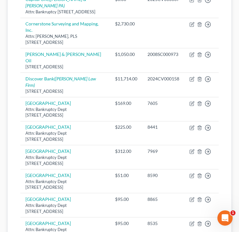
scroll to position [140, 0]
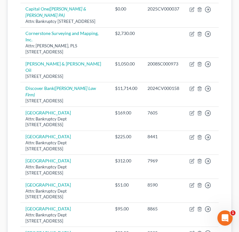
click at [8, 154] on div "Unsecured Nonpriority Claims New Claim Import CSV Export CSV Delete All Credito…" at bounding box center [120, 203] width 224 height 495
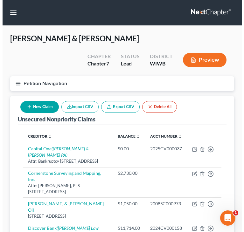
scroll to position [0, 0]
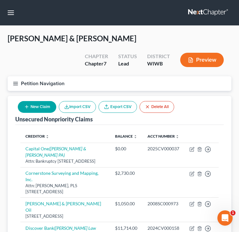
click at [41, 102] on button "New Claim" at bounding box center [37, 107] width 38 height 12
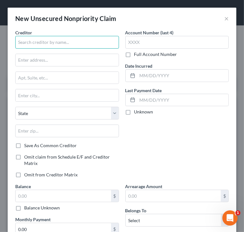
click at [42, 38] on input "text" at bounding box center [67, 42] width 104 height 13
paste input "Medical X-Ray Consultants"
type input "Medical X-Ray Consultants"
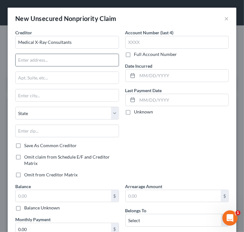
click at [63, 58] on input "text" at bounding box center [67, 60] width 103 height 12
type input "Attn: Bankruptcy Dept"
click at [51, 73] on input "text" at bounding box center [67, 78] width 103 height 12
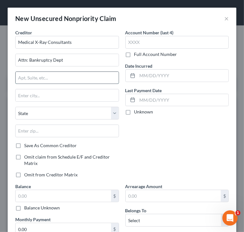
paste input "P.O. Box 208958"
click at [25, 77] on input "P.O. Box 208958" at bounding box center [67, 78] width 103 height 12
type input "PO Box 208958"
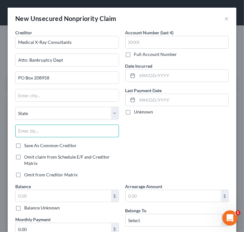
click at [33, 129] on input "text" at bounding box center [67, 131] width 104 height 13
paste input "75320-8958"
drag, startPoint x: 31, startPoint y: 129, endPoint x: 67, endPoint y: 131, distance: 35.3
click at [67, 131] on input "75320-8958" at bounding box center [67, 131] width 104 height 13
type input "75320"
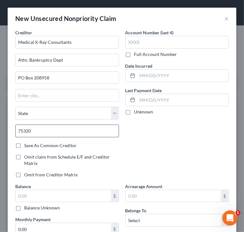
type input "[GEOGRAPHIC_DATA]"
select select "45"
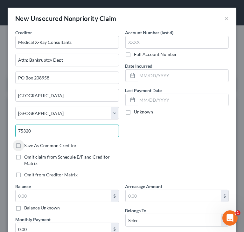
click at [58, 131] on input "75320" at bounding box center [67, 131] width 104 height 13
paste input "-8958"
type input "75320-8958"
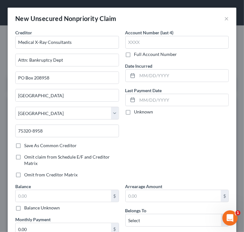
click at [134, 54] on label "Full Account Number" at bounding box center [155, 54] width 43 height 6
click at [137, 54] on input "Full Account Number" at bounding box center [139, 53] width 4 height 4
click at [146, 44] on input "text" at bounding box center [177, 42] width 104 height 13
paste input "MXC127913"
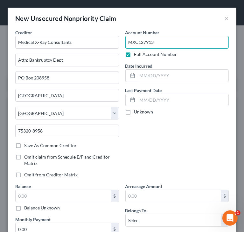
type input "MXC127913"
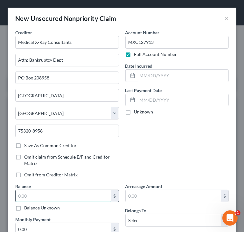
click at [71, 198] on input "text" at bounding box center [63, 196] width 95 height 12
paste input "338."
type input "338."
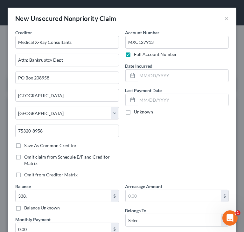
click at [148, 150] on div "Account Number MXC127913 Full Account Number Date Incurred Last Payment Date Un…" at bounding box center [177, 106] width 110 height 154
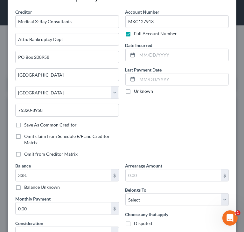
scroll to position [64, 0]
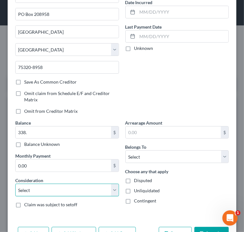
click at [76, 191] on select "Select Cable / Satellite Services Collection Agency Credit Card Debt Debt Couns…" at bounding box center [67, 190] width 104 height 13
select select "9"
click at [15, 184] on select "Select Cable / Satellite Services Collection Agency Credit Card Debt Debt Couns…" at bounding box center [67, 190] width 104 height 13
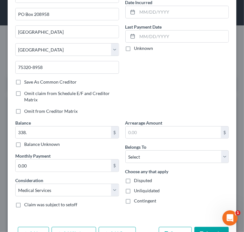
click at [166, 80] on div "Account Number MXC127913 Full Account Number Date Incurred Last Payment Date Un…" at bounding box center [177, 43] width 110 height 154
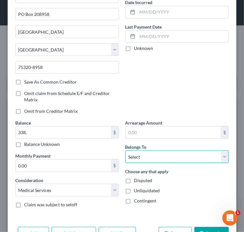
click at [148, 154] on select "Select Debtor 1 Only Debtor 2 Only Debtor 1 And Debtor 2 Only At Least One Of T…" at bounding box center [177, 156] width 104 height 13
select select "1"
click at [125, 150] on select "Select Debtor 1 Only Debtor 2 Only Debtor 1 And Debtor 2 Only At Least One Of T…" at bounding box center [177, 156] width 104 height 13
click at [142, 156] on select "Select Debtor 1 Only Debtor 2 Only Debtor 1 And Debtor 2 Only At Least One Of T…" at bounding box center [177, 156] width 104 height 13
click at [125, 150] on select "Select Debtor 1 Only Debtor 2 Only Debtor 1 And Debtor 2 Only At Least One Of T…" at bounding box center [177, 156] width 104 height 13
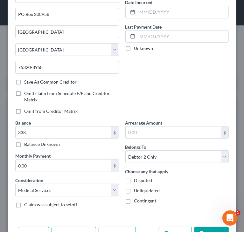
click at [177, 90] on div "Account Number MXC127913 Full Account Number Date Incurred Last Payment Date Un…" at bounding box center [177, 43] width 110 height 154
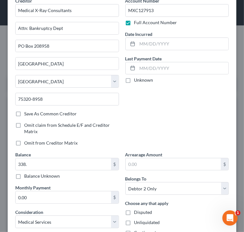
scroll to position [0, 0]
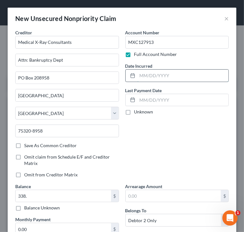
click at [153, 74] on input "text" at bounding box center [182, 76] width 91 height 12
paste input "[DATE]"
click at [151, 75] on input "[DATE]" at bounding box center [182, 76] width 91 height 12
type input "[DATE]"
click at [177, 145] on div "Account Number MXC127913 Full Account Number Date Incurred [DATE] Last Payment …" at bounding box center [177, 106] width 110 height 154
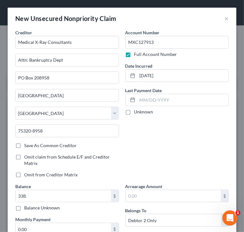
click at [189, 131] on div "Account Number MXC127913 Full Account Number Date Incurred [DATE] Last Payment …" at bounding box center [177, 106] width 110 height 154
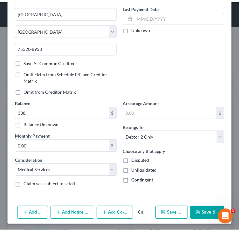
scroll to position [83, 0]
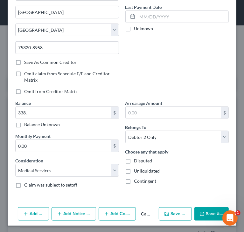
click at [196, 209] on button "Save & Close" at bounding box center [211, 213] width 34 height 13
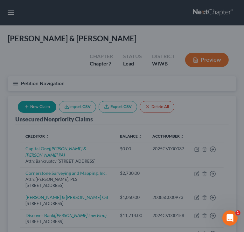
type input "338.00"
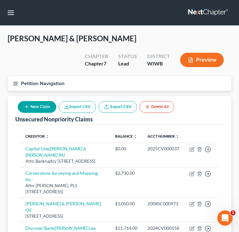
click at [222, 106] on div "Unsecured Nonpriority Claims New Claim Import CSV Export CSV Delete All" at bounding box center [119, 110] width 209 height 29
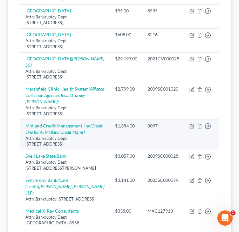
scroll to position [355, 0]
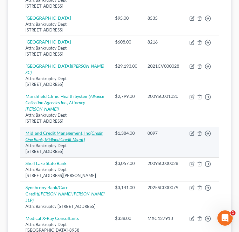
click at [79, 131] on icon "(Credit One Bank, Midland Credit Mgmt)" at bounding box center [63, 136] width 77 height 12
select select "23"
select select "14"
select select "1"
select select "4"
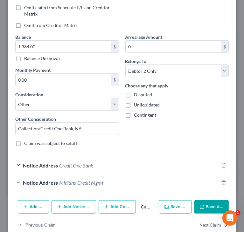
scroll to position [161, 0]
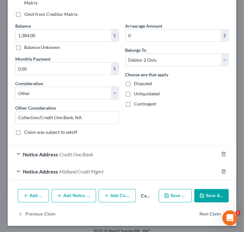
click at [79, 170] on span "Midland Credit Mgmt" at bounding box center [81, 171] width 44 height 6
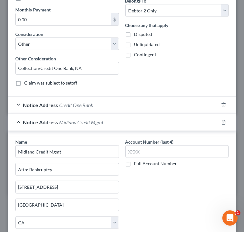
scroll to position [224, 0]
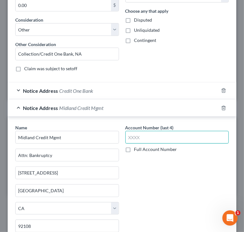
click at [168, 138] on input "text" at bounding box center [177, 137] width 104 height 13
type input "0097"
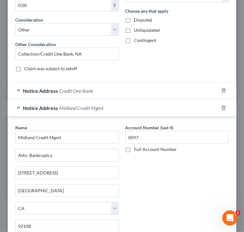
click at [191, 168] on div "Account Number (last 4) 0097 Full Account Number" at bounding box center [177, 186] width 110 height 125
click at [164, 177] on div "Account Number (last 4) 0097 Full Account Number" at bounding box center [177, 186] width 110 height 125
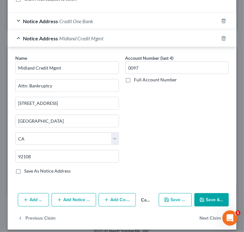
scroll to position [297, 0]
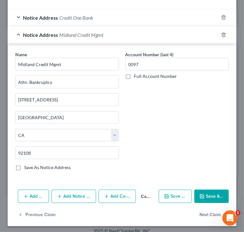
click at [199, 196] on icon "button" at bounding box center [201, 196] width 5 height 5
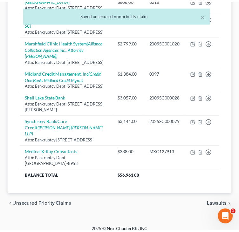
scroll to position [355, 0]
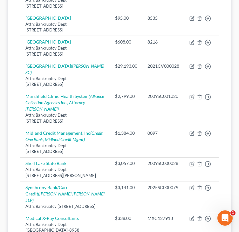
click at [14, 164] on div "Unsecured Nonpriority Claims New Claim Import CSV Export CSV Delete All Credito…" at bounding box center [120, 0] width 224 height 519
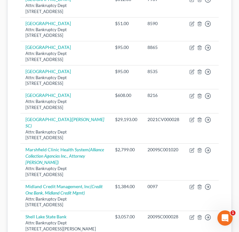
scroll to position [291, 0]
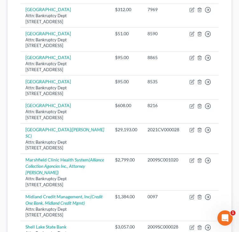
click at [11, 138] on div "Unsecured Nonpriority Claims New Claim Import CSV Export CSV Delete All Credito…" at bounding box center [120, 64] width 224 height 519
click at [7, 130] on div "Unsecured Nonpriority Claims New Claim Import CSV Export CSV Delete All Credito…" at bounding box center [119, 75] width 230 height 540
click at [13, 161] on div "Unsecured Nonpriority Claims New Claim Import CSV Export CSV Delete All Credito…" at bounding box center [120, 64] width 224 height 519
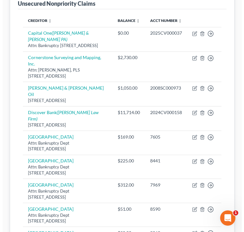
scroll to position [100, 0]
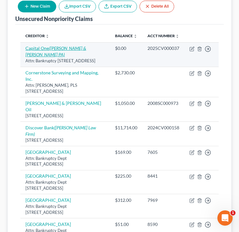
click at [76, 49] on icon "([PERSON_NAME] & [PERSON_NAME] PA)" at bounding box center [55, 51] width 61 height 12
select select "46"
select select "14"
select select "1"
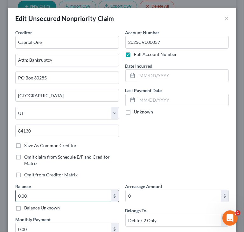
click at [52, 198] on input "0.00" at bounding box center [63, 196] width 95 height 12
paste input "11,894.34"
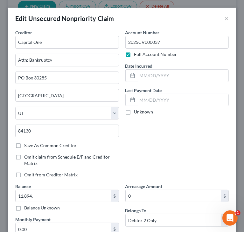
click at [147, 117] on div "Account Number 2025CV000037 Full Account Number Date Incurred Last Payment Date…" at bounding box center [177, 106] width 110 height 154
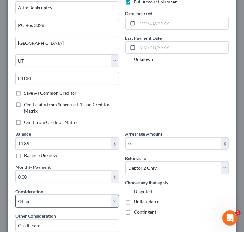
scroll to position [64, 0]
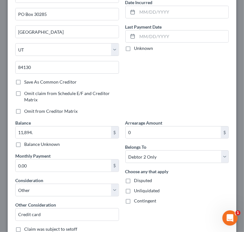
click at [188, 198] on div "Contingent" at bounding box center [177, 201] width 104 height 6
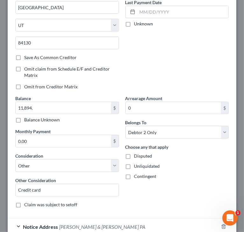
scroll to position [127, 0]
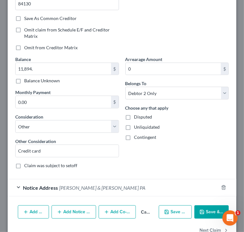
click at [187, 159] on div "Arrearage Amount 0 $ Belongs To * Select Debtor 1 Only Debtor 2 Only Debtor 1 A…" at bounding box center [177, 115] width 110 height 118
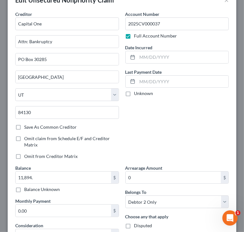
scroll to position [0, 0]
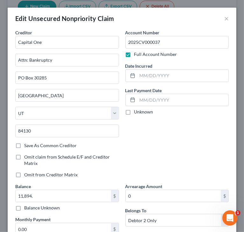
click at [161, 134] on div "Account Number 2025CV000037 Full Account Number Date Incurred Last Payment Date…" at bounding box center [177, 106] width 110 height 154
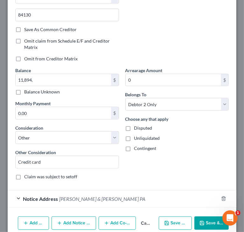
scroll to position [127, 0]
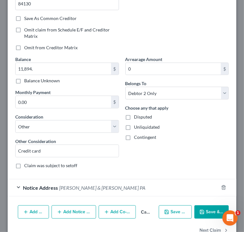
click at [202, 213] on button "Save & Close" at bounding box center [211, 211] width 34 height 13
type input "11,894.00"
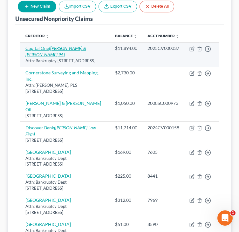
click at [70, 48] on icon "([PERSON_NAME] & [PERSON_NAME] PA)" at bounding box center [55, 51] width 61 height 12
select select "46"
select select "14"
select select "1"
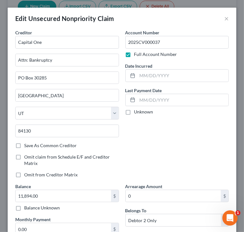
click at [179, 150] on div "Account Number 2025CV000037 Full Account Number Date Incurred Last Payment Date…" at bounding box center [177, 106] width 110 height 154
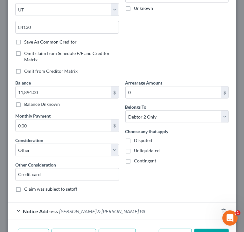
scroll to position [143, 0]
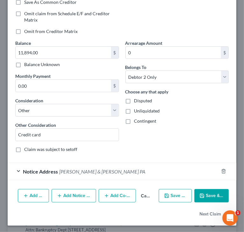
click at [63, 172] on span "[PERSON_NAME] & [PERSON_NAME] PA" at bounding box center [102, 171] width 86 height 6
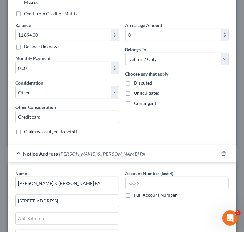
scroll to position [175, 0]
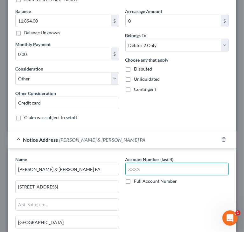
click at [161, 163] on input "text" at bounding box center [177, 169] width 104 height 13
paste input "X823"
click at [128, 168] on input "X823" at bounding box center [177, 169] width 104 height 13
click at [178, 170] on input "823" at bounding box center [177, 169] width 104 height 13
type input "8238"
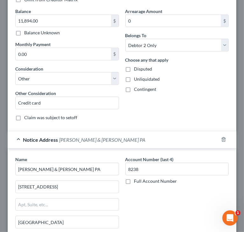
click at [168, 95] on div "Arrearage Amount 0 $ Belongs To * Select Debtor 1 Only Debtor 2 Only Debtor 1 A…" at bounding box center [177, 67] width 110 height 118
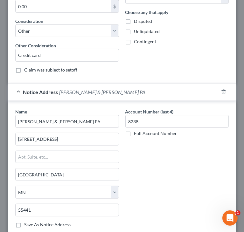
scroll to position [239, 0]
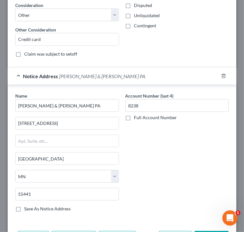
click at [20, 74] on div "Notice Address [PERSON_NAME][GEOGRAPHIC_DATA][PERSON_NAME]" at bounding box center [113, 76] width 211 height 17
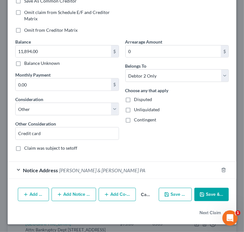
scroll to position [143, 0]
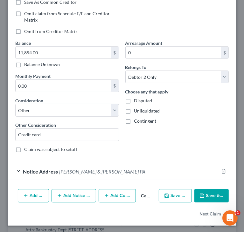
click at [211, 197] on button "Save & Close" at bounding box center [211, 195] width 34 height 13
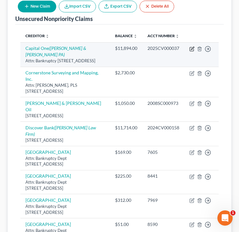
click at [192, 48] on icon "button" at bounding box center [192, 48] width 3 height 3
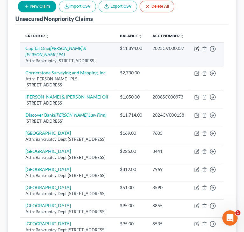
select select "46"
select select "14"
select select "1"
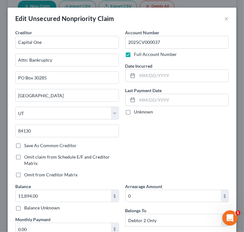
click at [175, 145] on div "Account Number 2025CV000037 Full Account Number Date Incurred Last Payment Date…" at bounding box center [177, 106] width 110 height 154
click at [75, 192] on input "11,894.00" at bounding box center [63, 196] width 95 height 12
paste input "2,520."
click at [155, 140] on div "Account Number 2025CV000037 Full Account Number Date Incurred Last Payment Date…" at bounding box center [177, 106] width 110 height 154
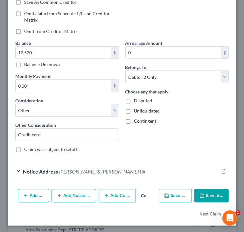
click at [203, 194] on button "Save & Close" at bounding box center [211, 195] width 34 height 13
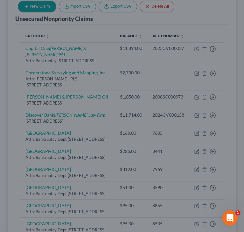
type input "12,520.00"
